Goal: Communication & Community: Participate in discussion

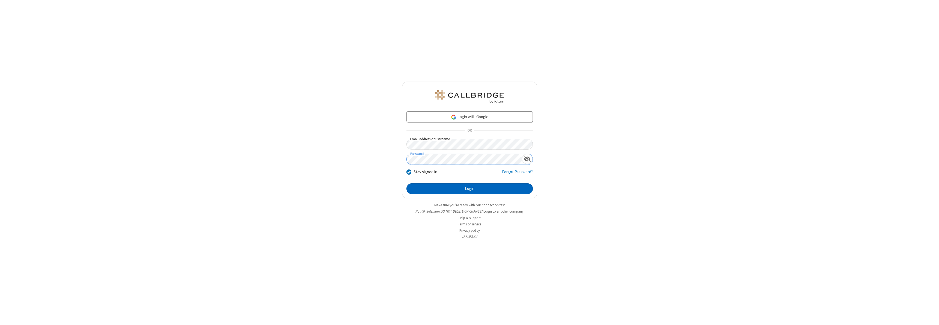
click at [470, 189] on button "Login" at bounding box center [470, 189] width 126 height 11
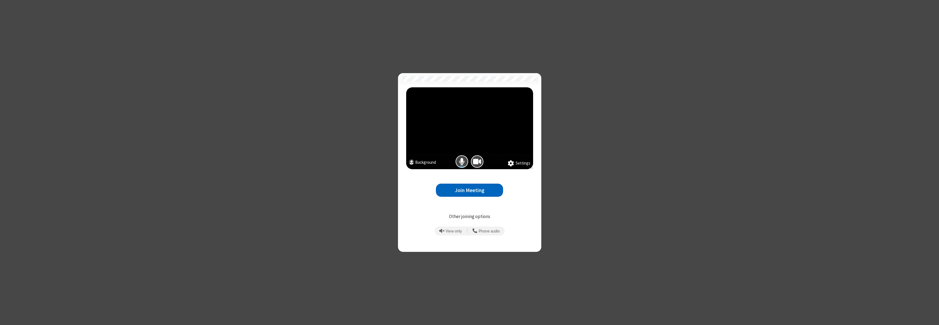
click at [470, 190] on button "Join Meeting" at bounding box center [469, 190] width 67 height 13
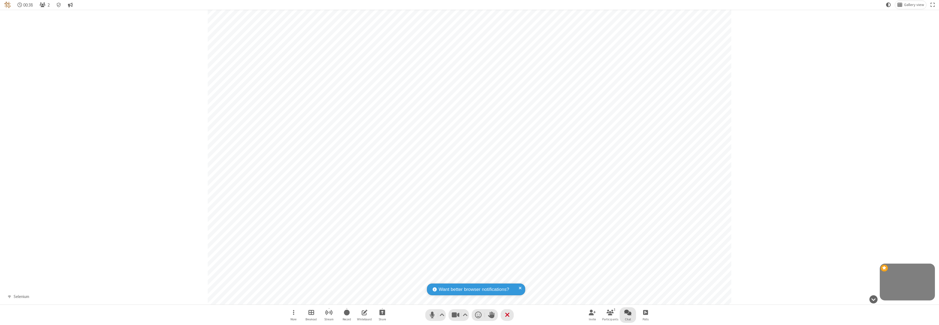
click at [628, 313] on span "Open chat" at bounding box center [628, 312] width 7 height 7
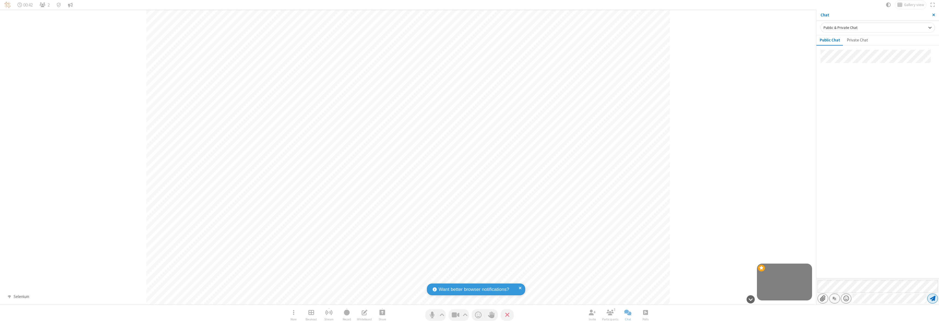
click at [933, 299] on span "Send message" at bounding box center [932, 298] width 5 height 5
